Goal: Task Accomplishment & Management: Manage account settings

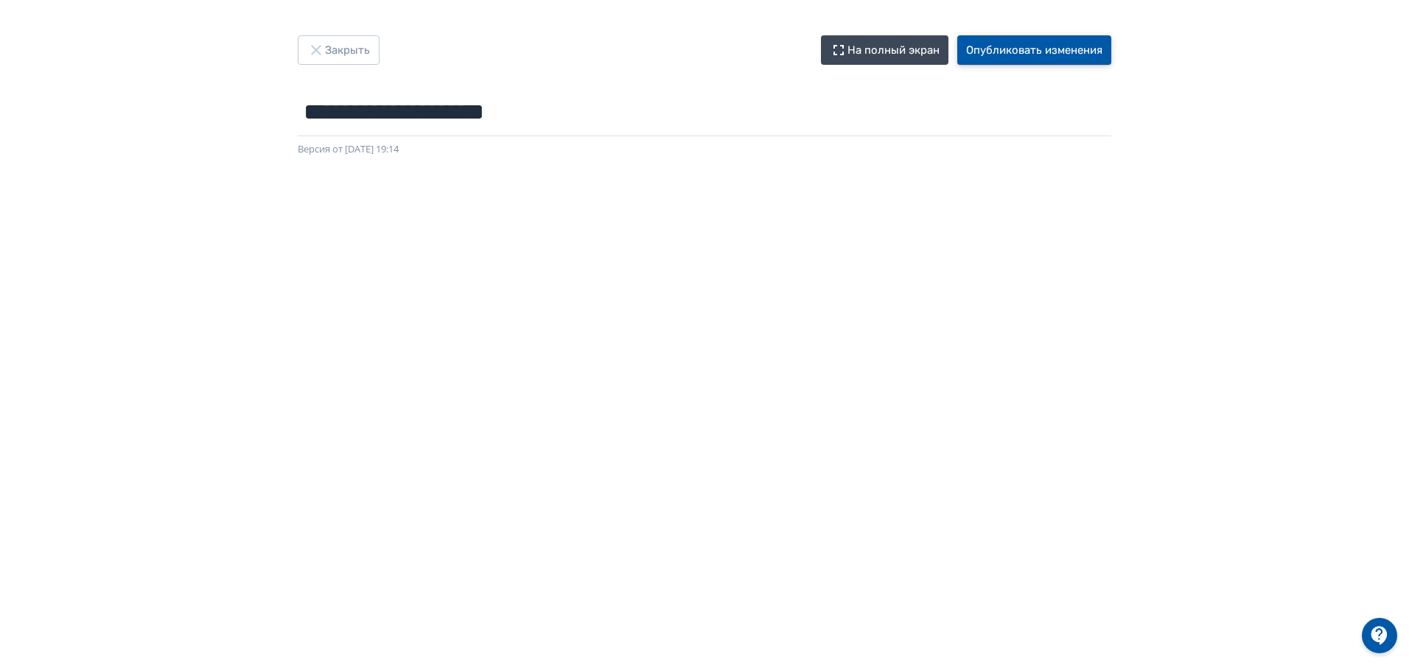
click at [1003, 49] on button "Опубликовать изменения" at bounding box center [1034, 49] width 154 height 29
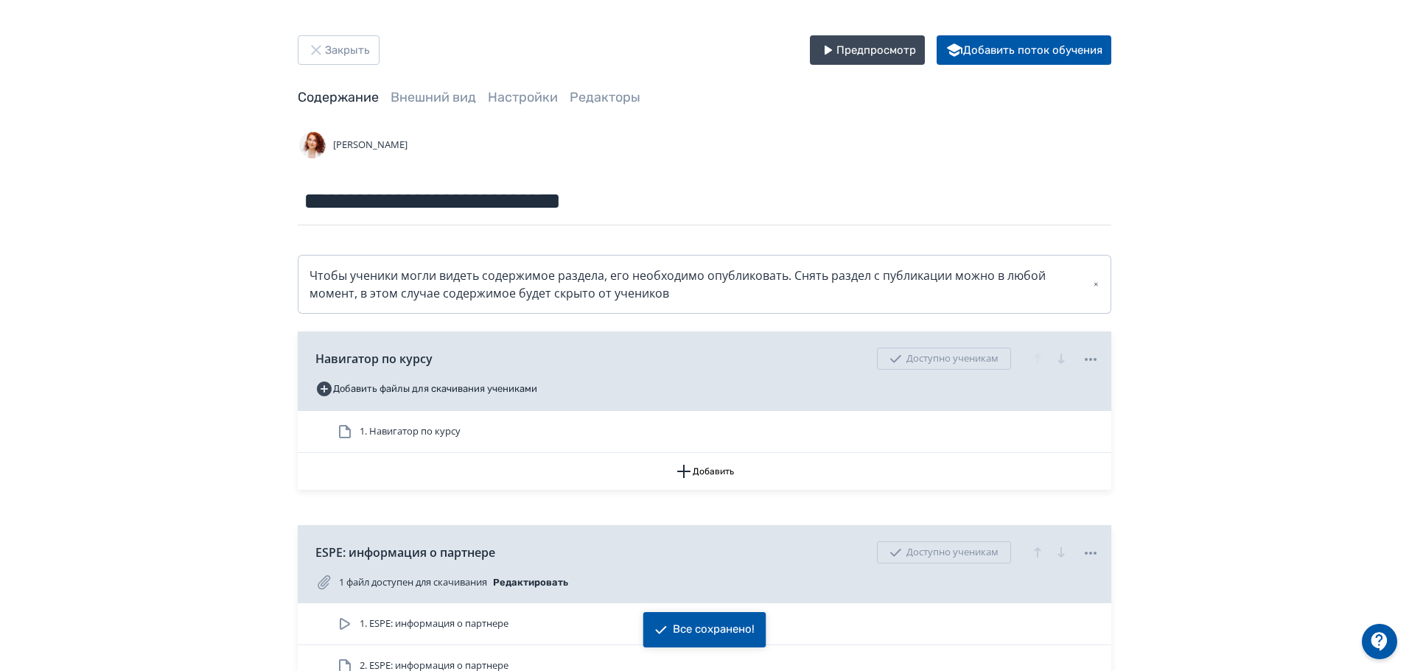
scroll to position [147, 0]
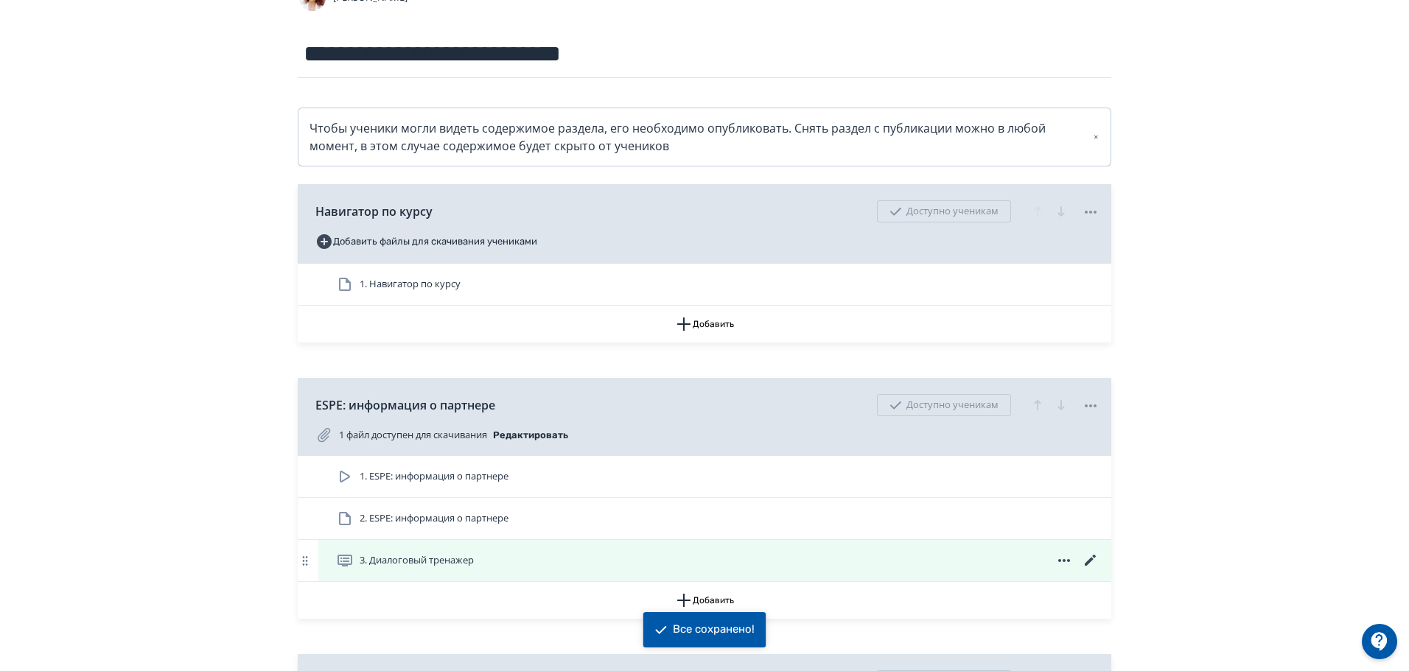
click at [1091, 559] on icon at bounding box center [1090, 560] width 11 height 11
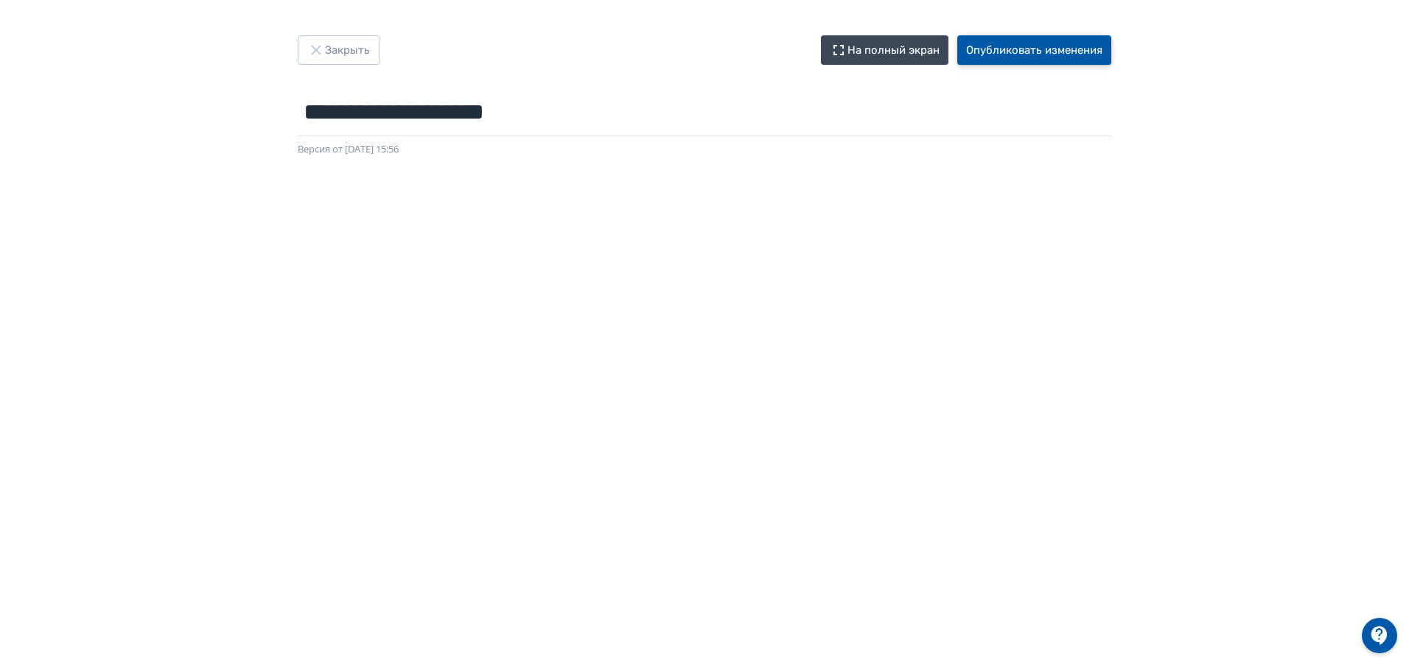
click at [1054, 49] on button "Опубликовать изменения" at bounding box center [1034, 49] width 154 height 29
